Goal: Information Seeking & Learning: Check status

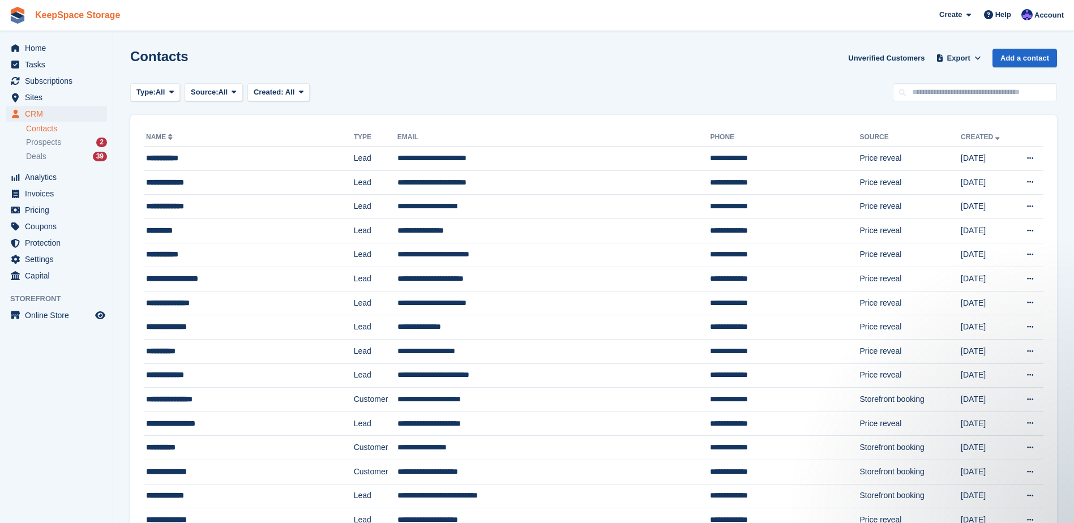
click at [84, 17] on link "KeepSpace Storage" at bounding box center [78, 15] width 94 height 19
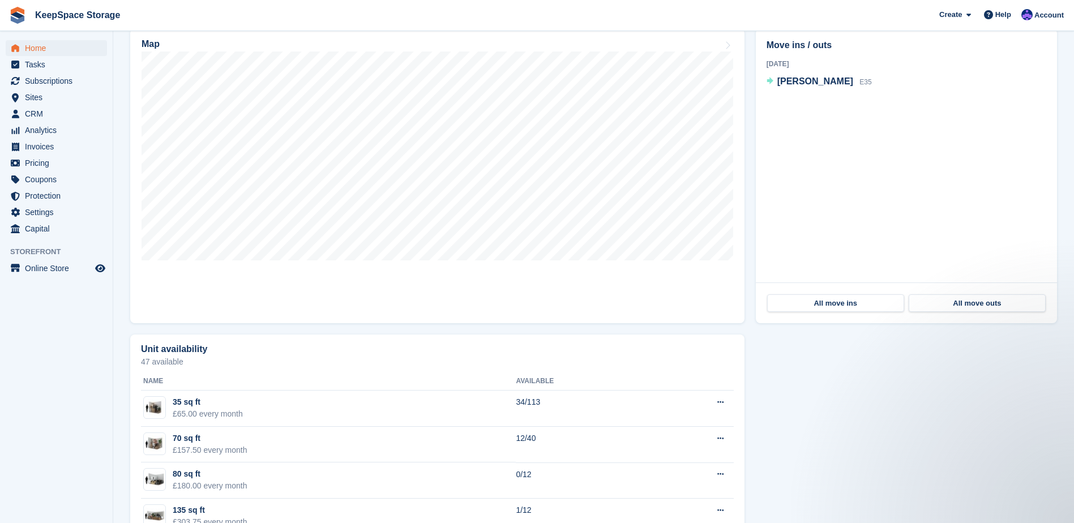
scroll to position [377, 0]
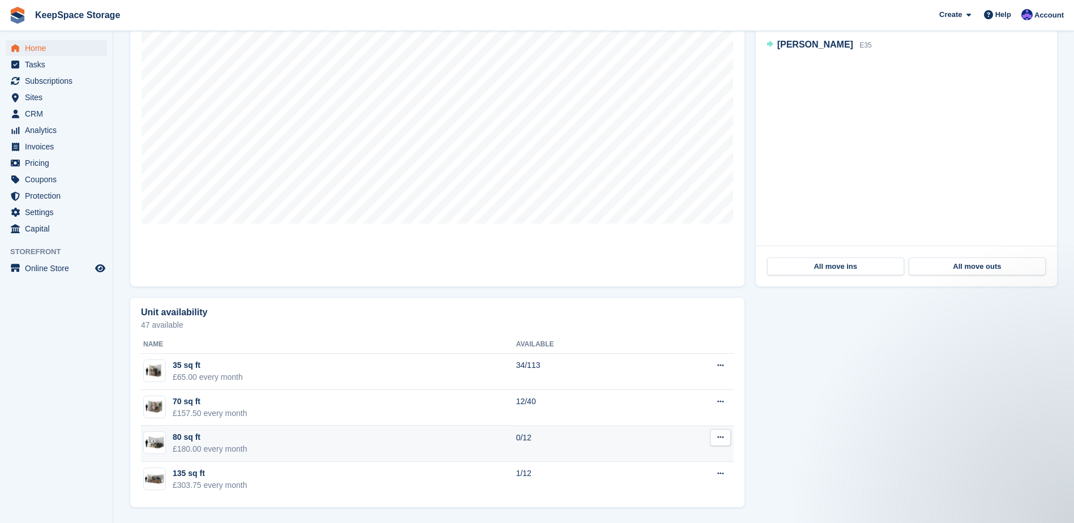
click at [267, 444] on td "80 sq ft £180.00 every month" at bounding box center [328, 444] width 375 height 36
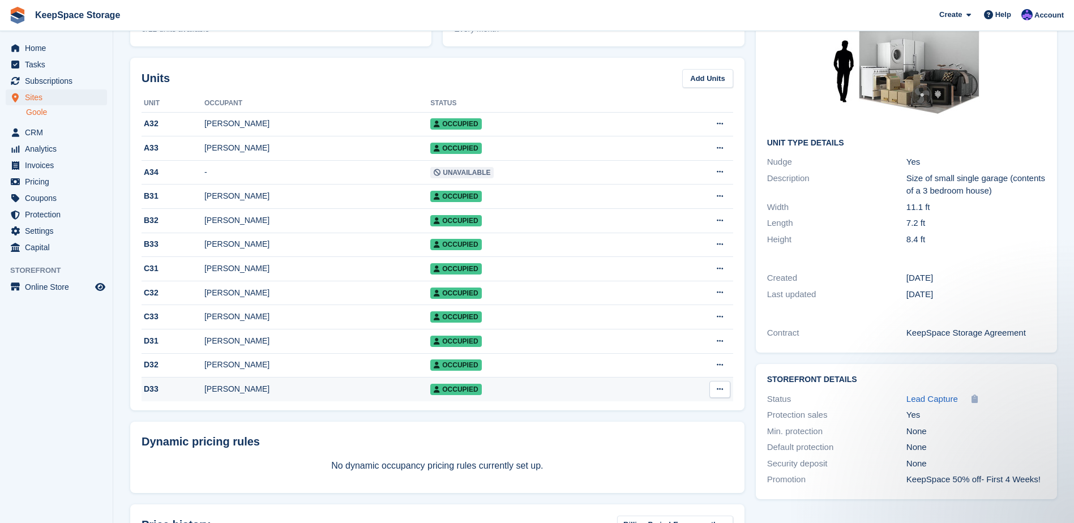
click at [331, 393] on div "Ashley Thorpe" at bounding box center [317, 389] width 226 height 12
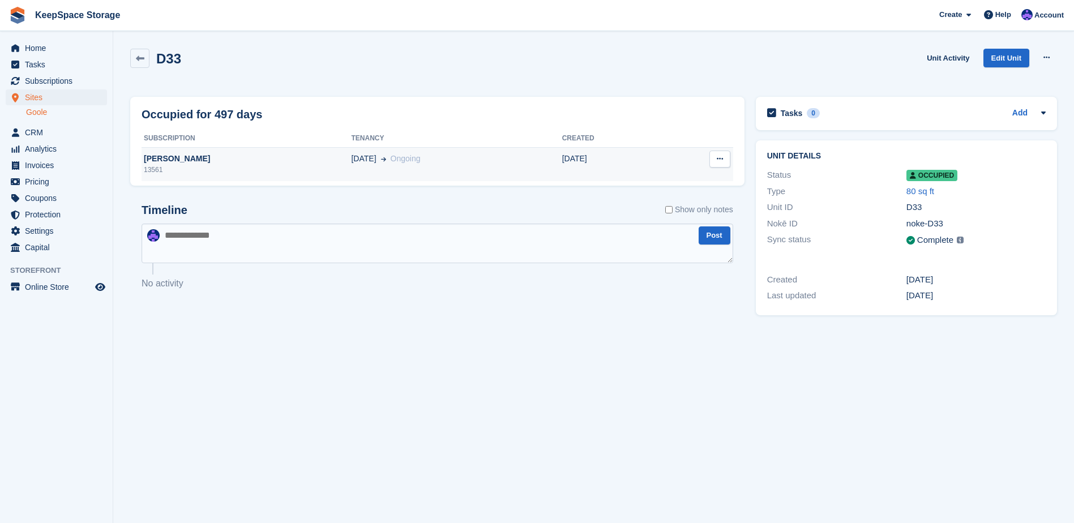
click at [209, 158] on div "Ashley Thorpe" at bounding box center [245, 159] width 209 height 12
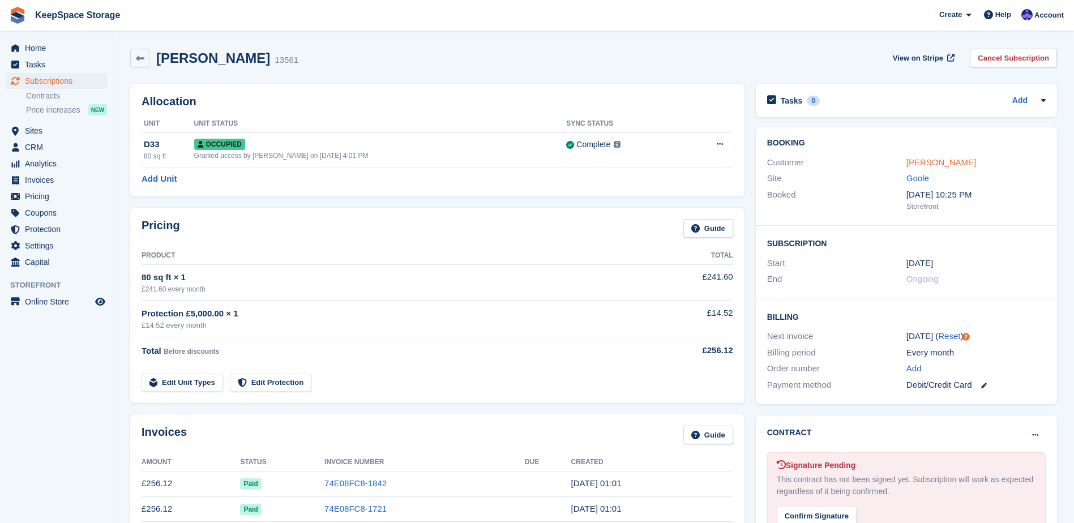
click at [921, 165] on link "[PERSON_NAME]" at bounding box center [941, 162] width 70 height 10
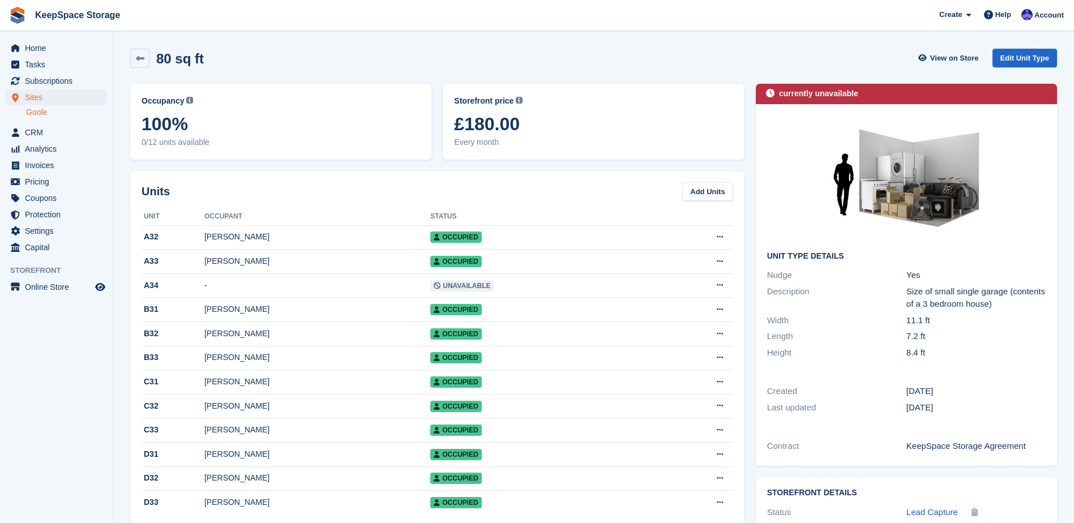
scroll to position [113, 0]
